Goal: Information Seeking & Learning: Learn about a topic

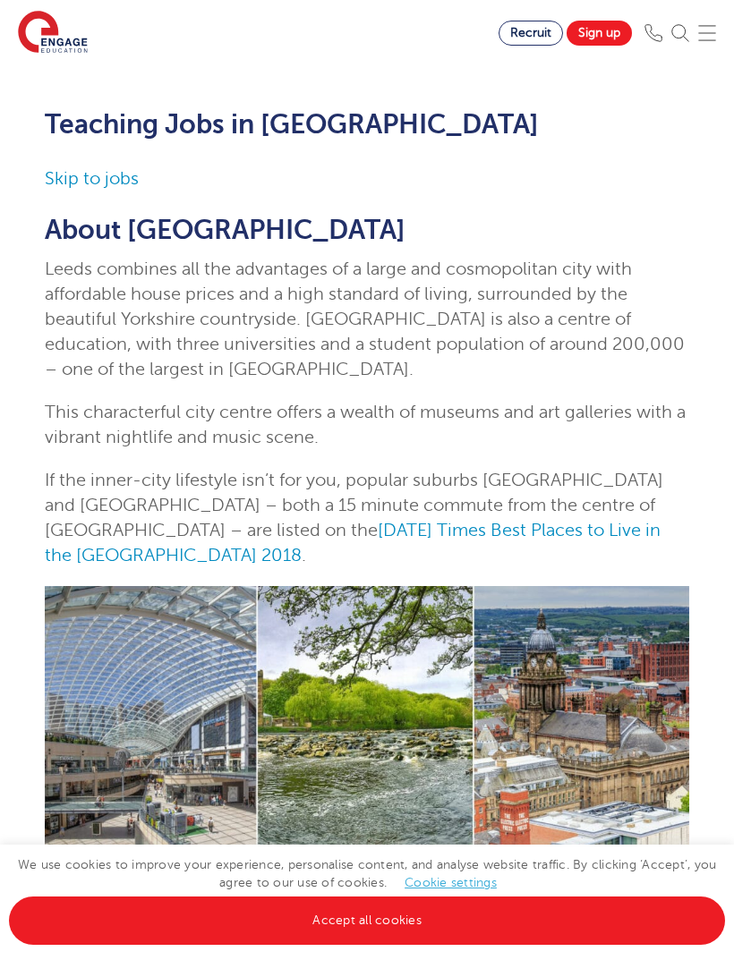
click at [708, 36] on img at bounding box center [707, 33] width 18 height 18
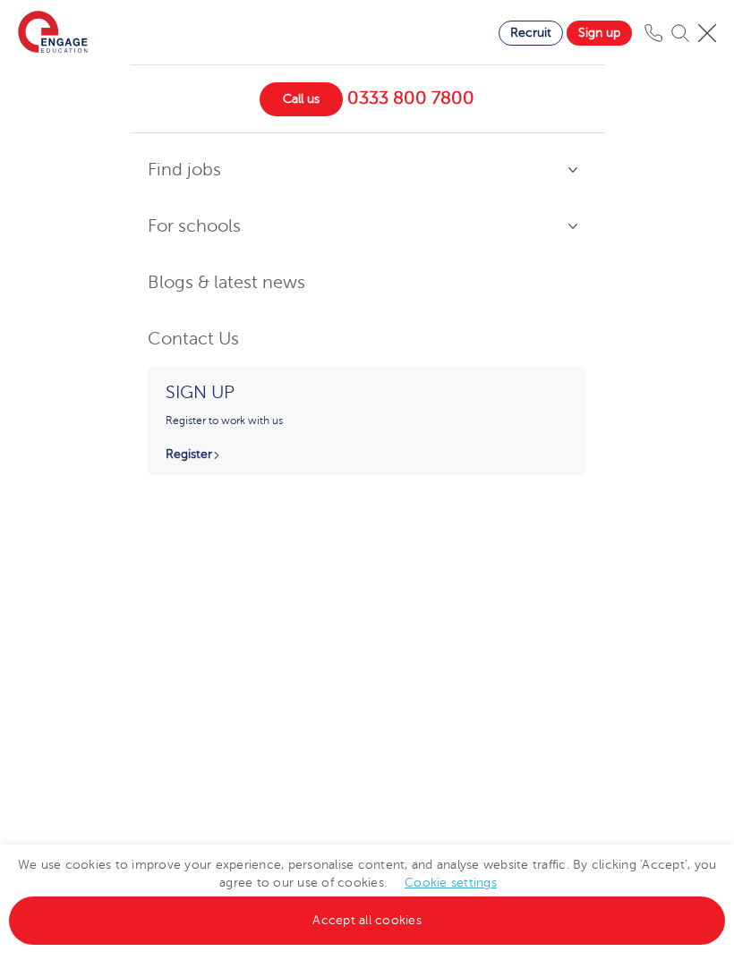
click at [150, 170] on link "Find jobs" at bounding box center [367, 170] width 438 height 38
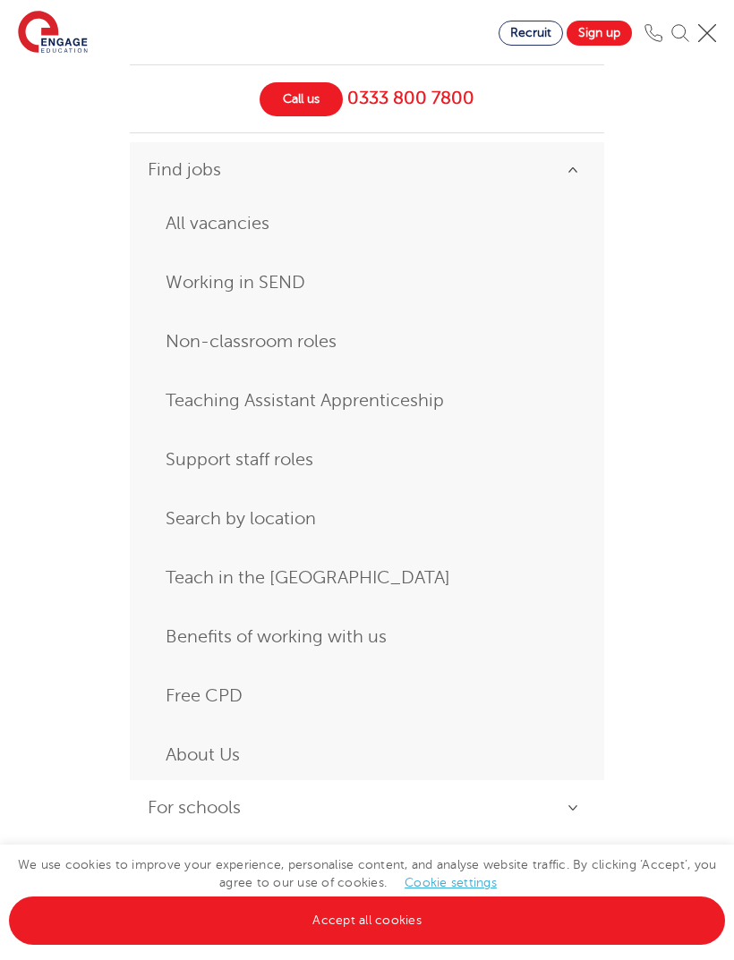
click at [181, 337] on link "Non-classroom roles" at bounding box center [367, 342] width 403 height 32
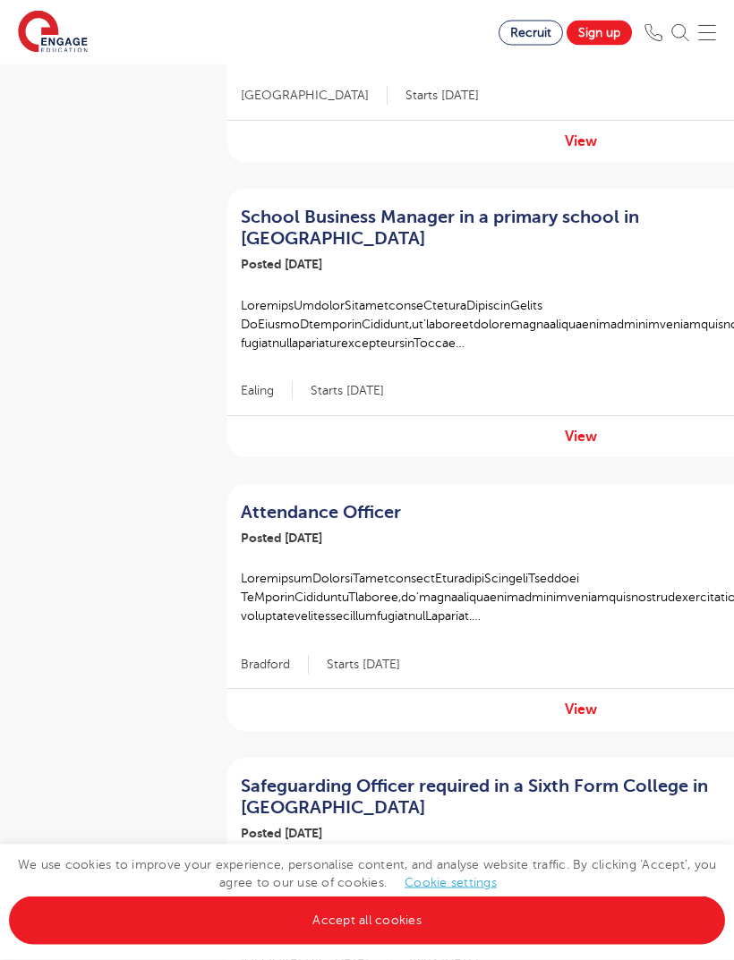
scroll to position [1812, 0]
click at [582, 701] on link "View" at bounding box center [581, 709] width 32 height 16
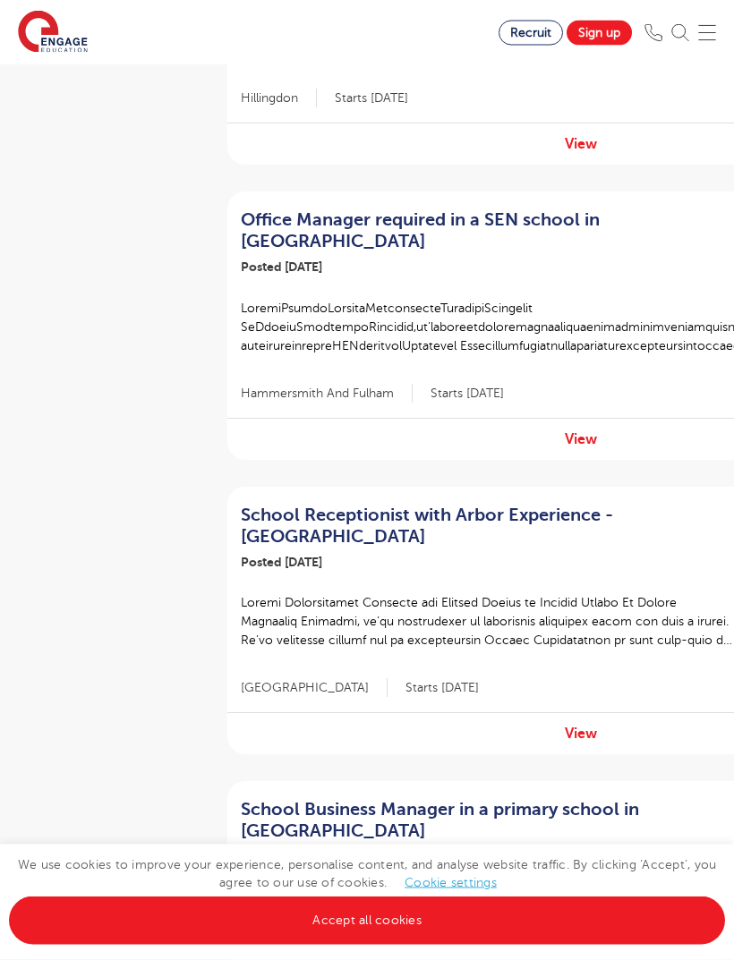
scroll to position [1210, 0]
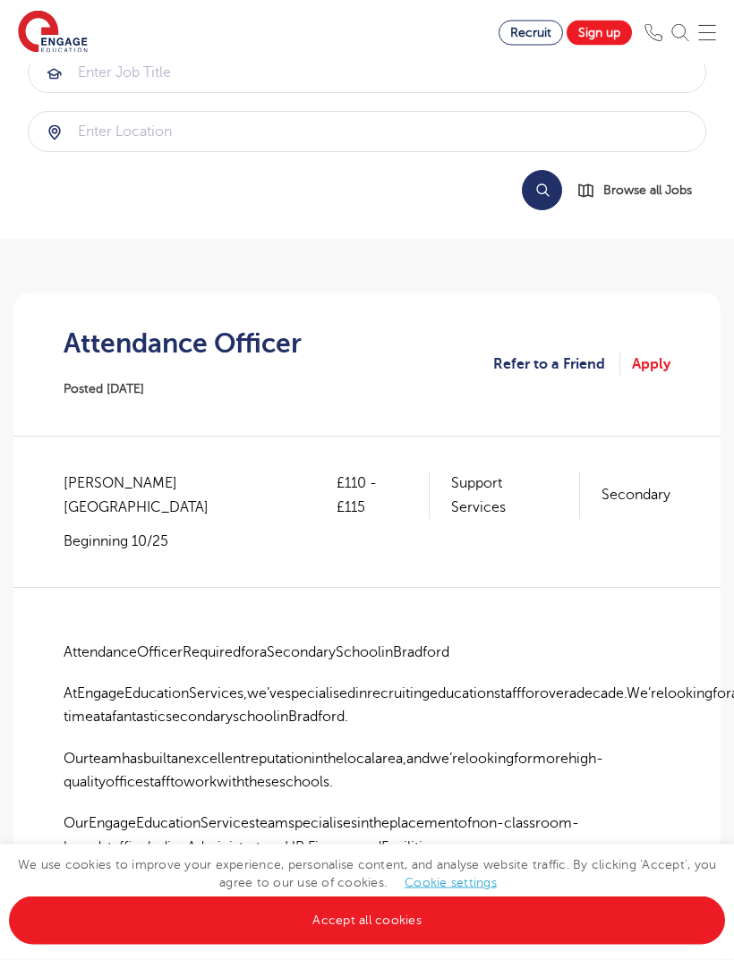
scroll to position [27, 0]
